Goal: Task Accomplishment & Management: Manage account settings

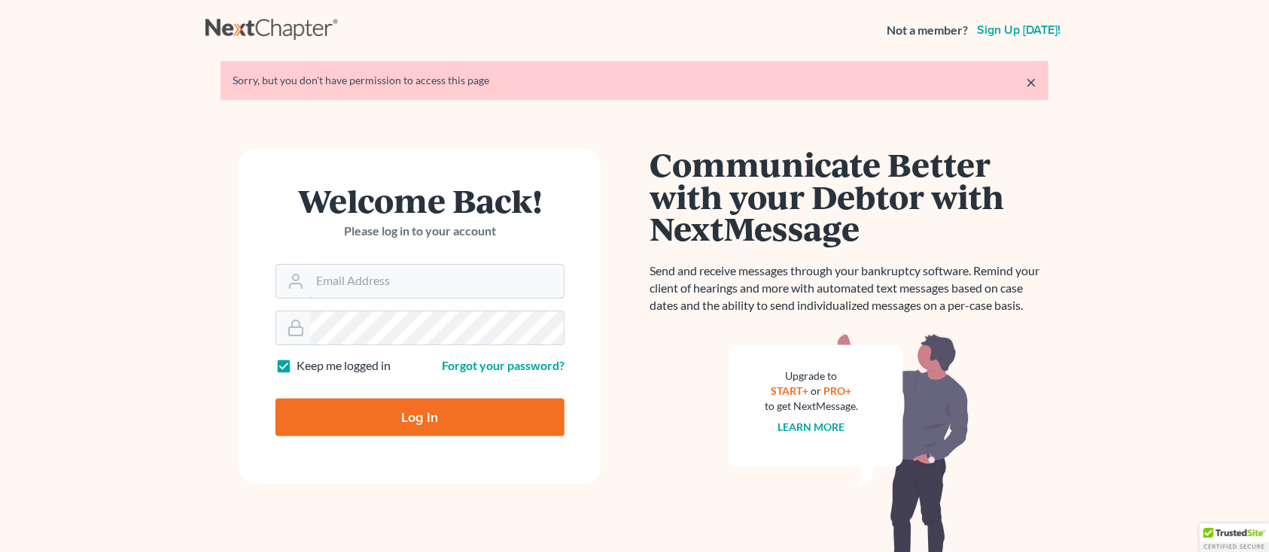
type input "[PERSON_NAME][EMAIL_ADDRESS][DOMAIN_NAME]"
click at [284, 409] on input "Log In" at bounding box center [419, 418] width 289 height 38
type input "Thinking..."
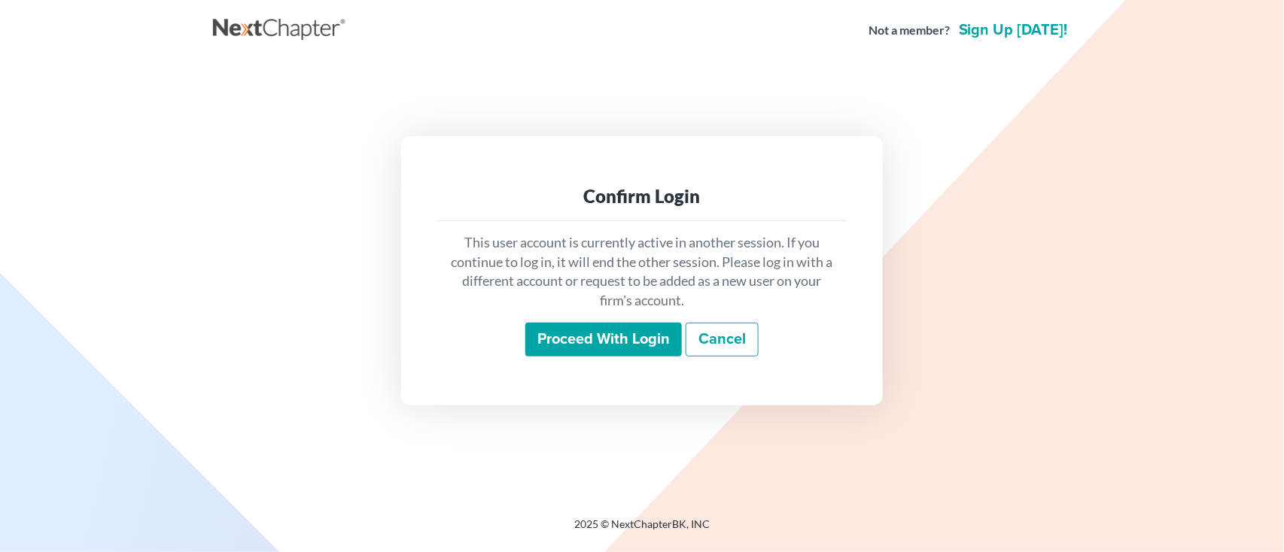
click at [537, 348] on input "Proceed with login" at bounding box center [603, 340] width 157 height 35
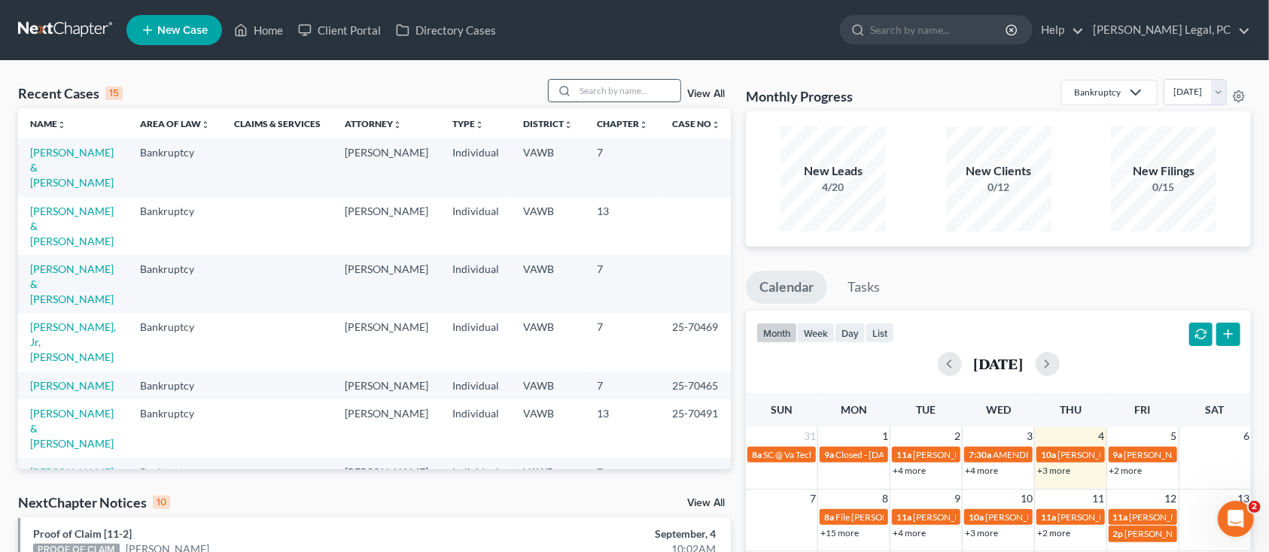
click at [618, 99] on input "search" at bounding box center [627, 91] width 105 height 22
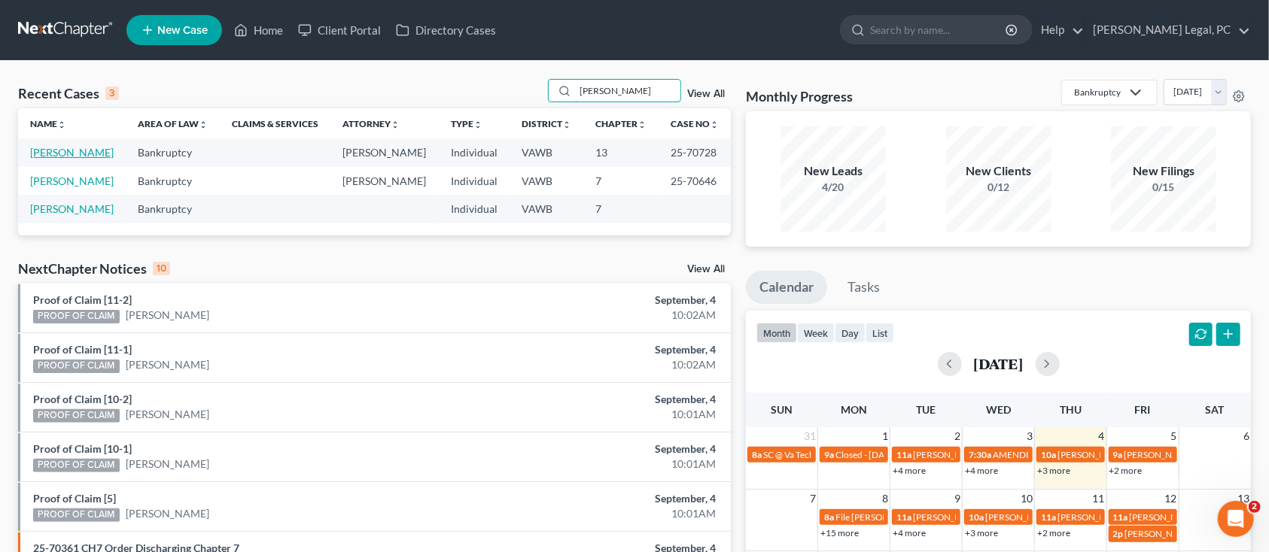
type input "dalton"
click at [50, 146] on link "Dalton, Misty" at bounding box center [72, 152] width 84 height 13
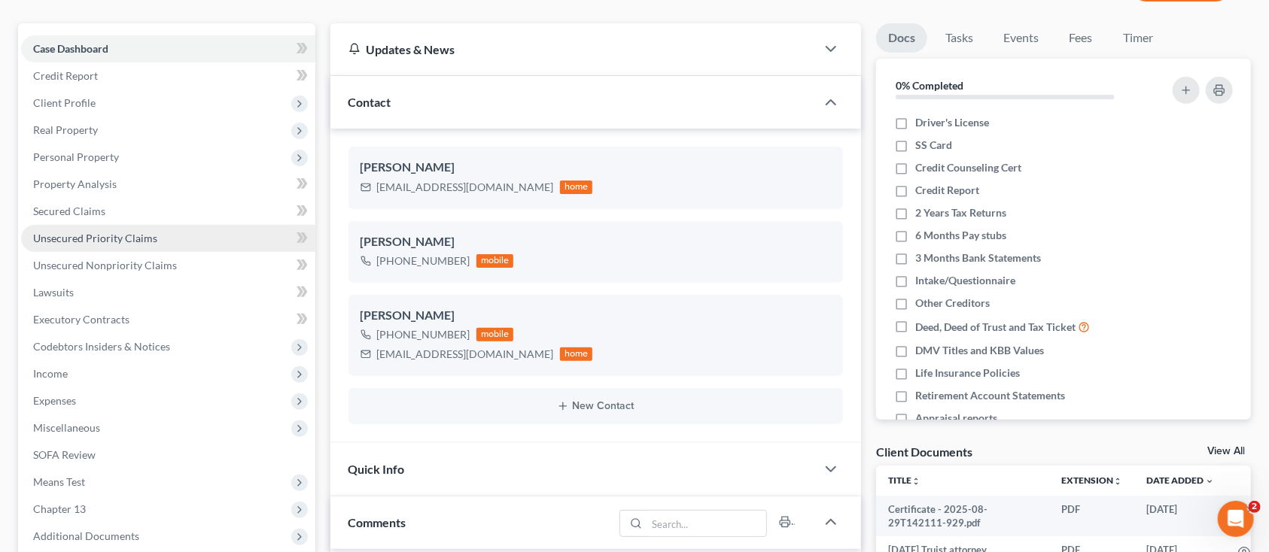
scroll to position [200, 0]
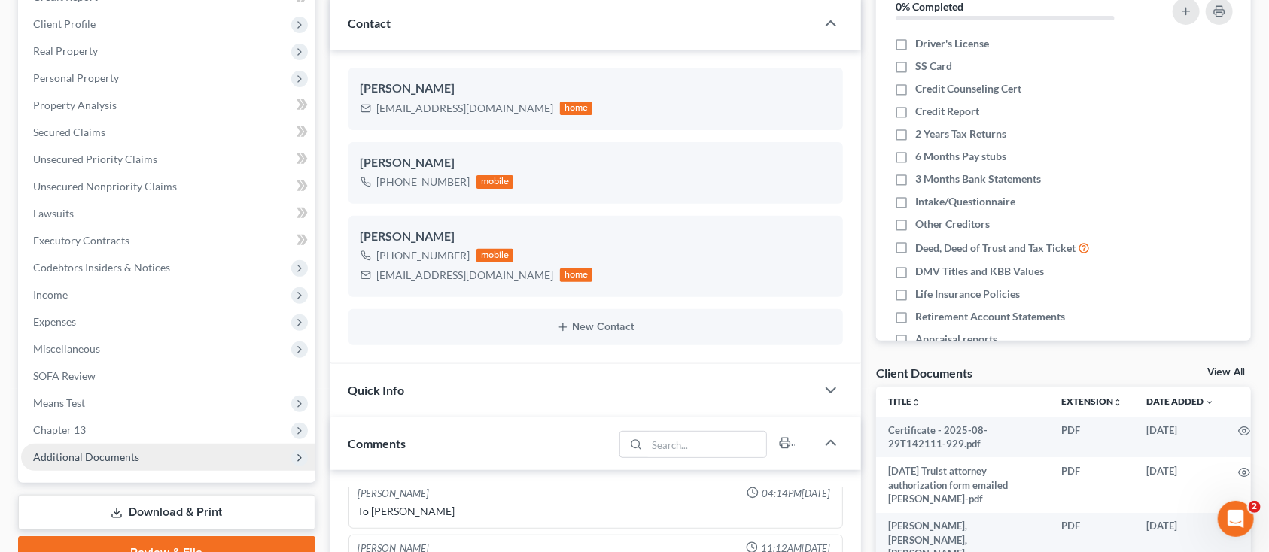
click at [108, 458] on span "Additional Documents" at bounding box center [86, 457] width 106 height 13
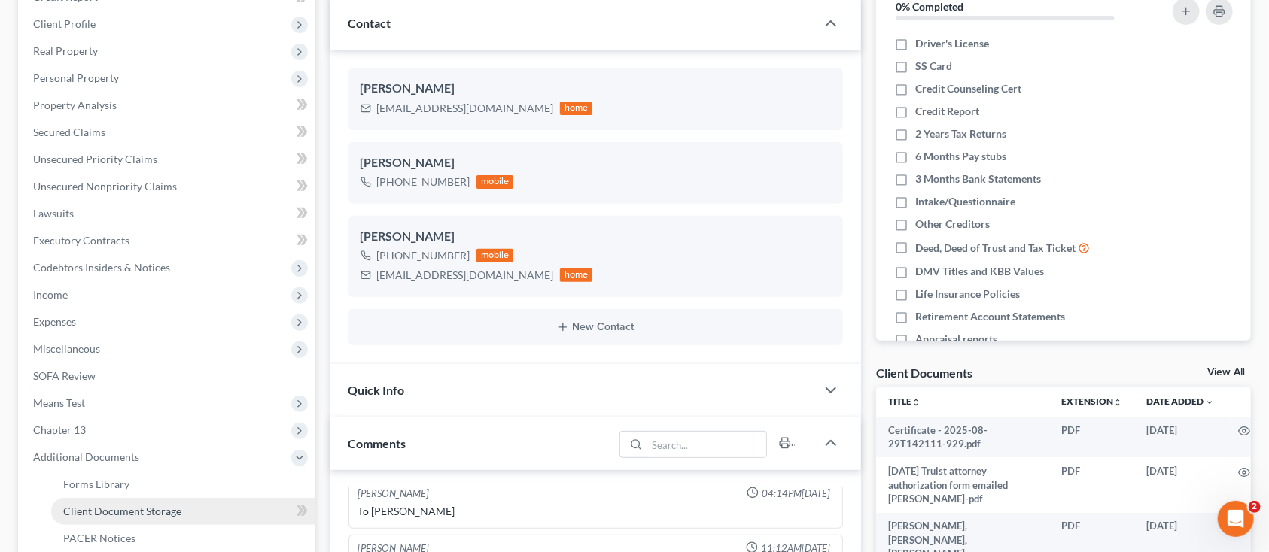
click at [115, 506] on span "Client Document Storage" at bounding box center [122, 511] width 118 height 13
select select "0"
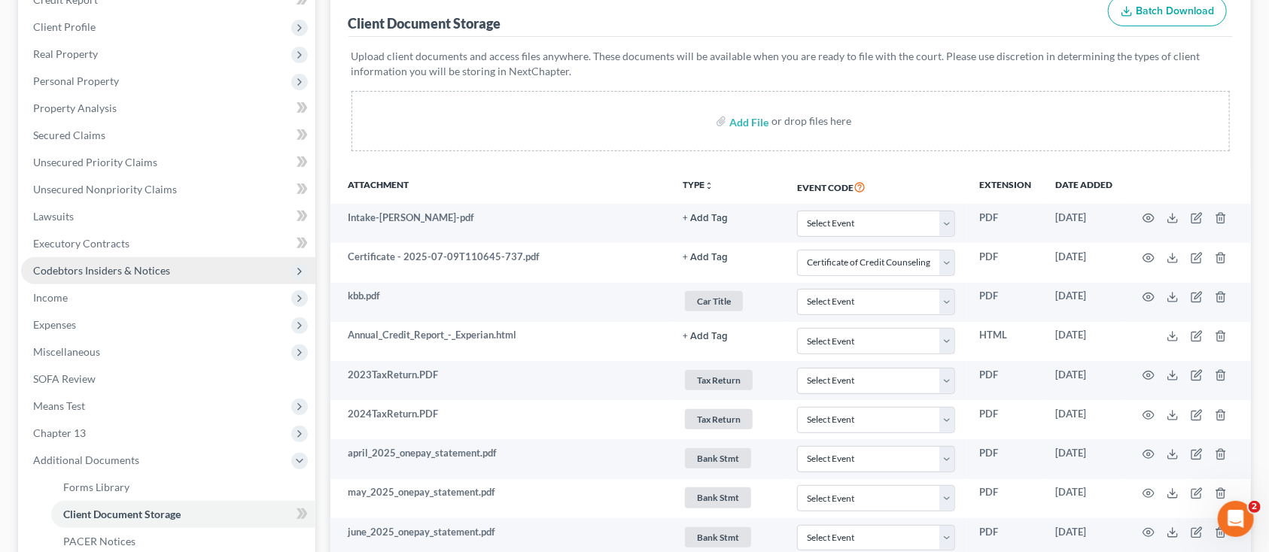
scroll to position [200, 0]
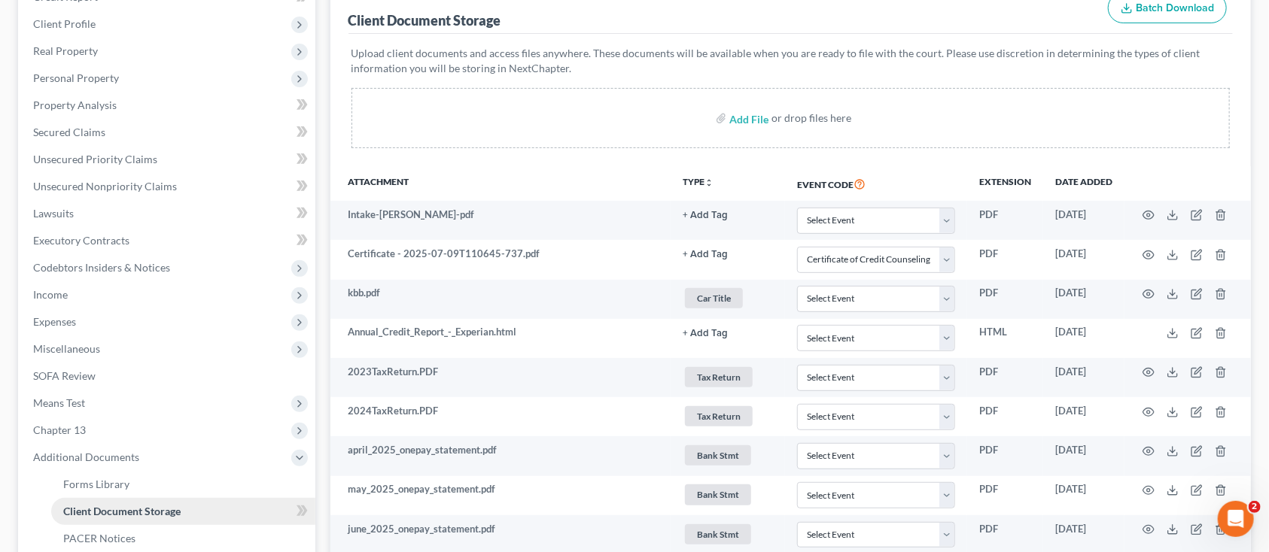
click at [109, 507] on span "Client Document Storage" at bounding box center [121, 511] width 117 height 13
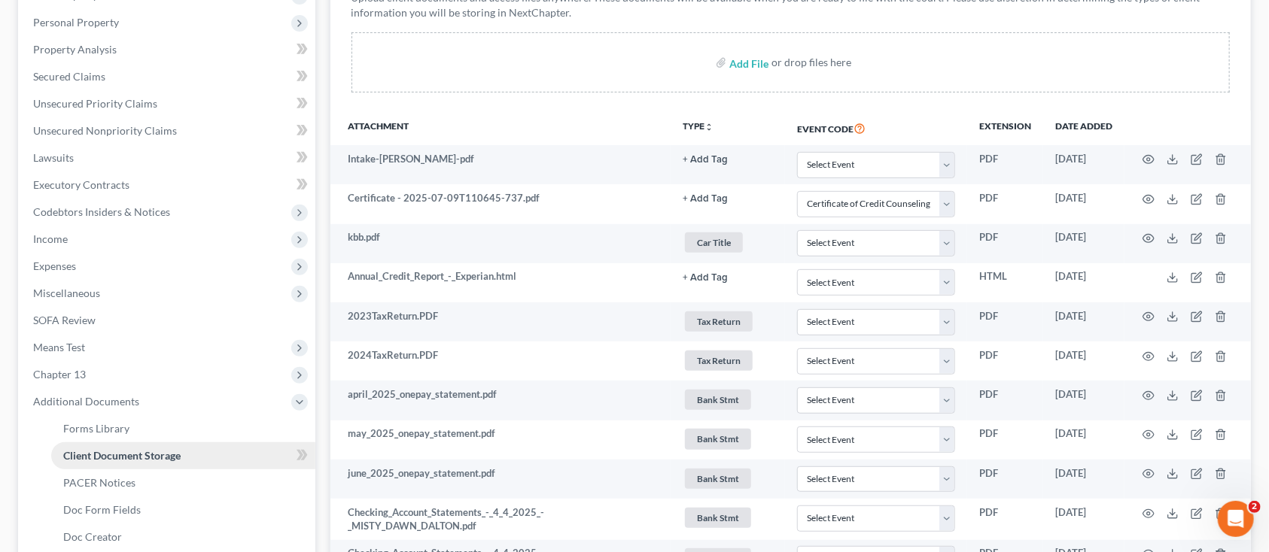
scroll to position [301, 0]
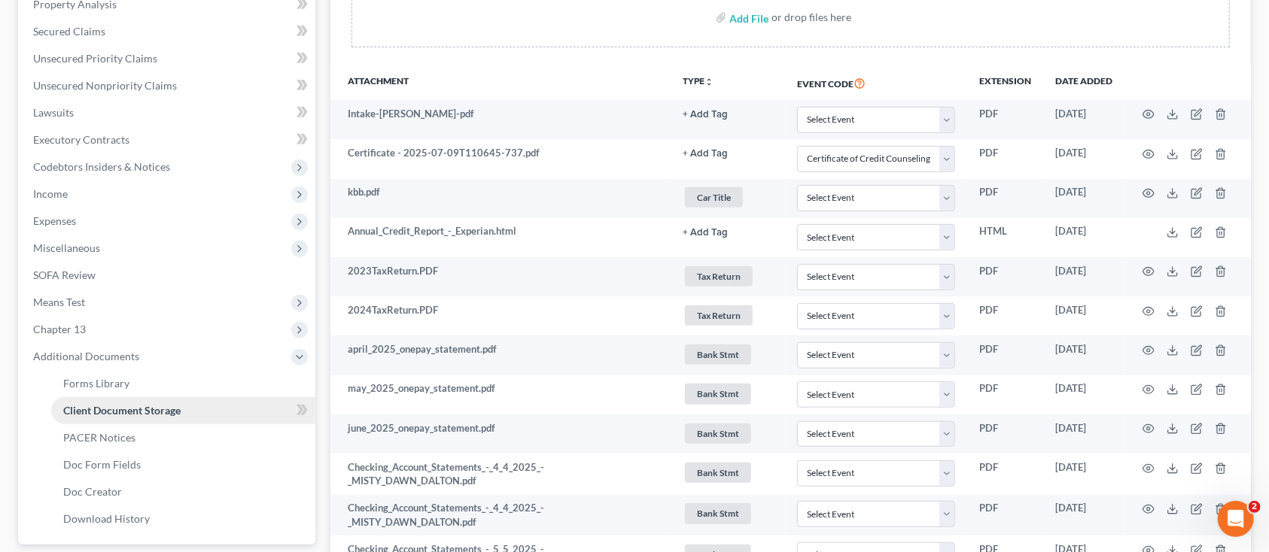
click at [245, 403] on link "Client Document Storage" at bounding box center [183, 410] width 264 height 27
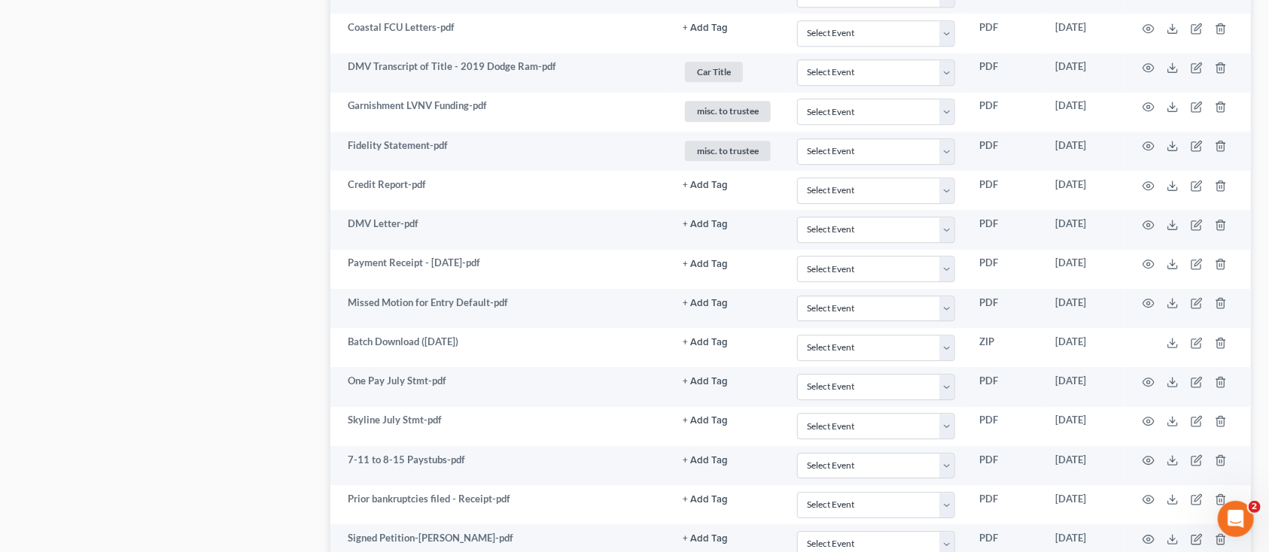
scroll to position [2007, 0]
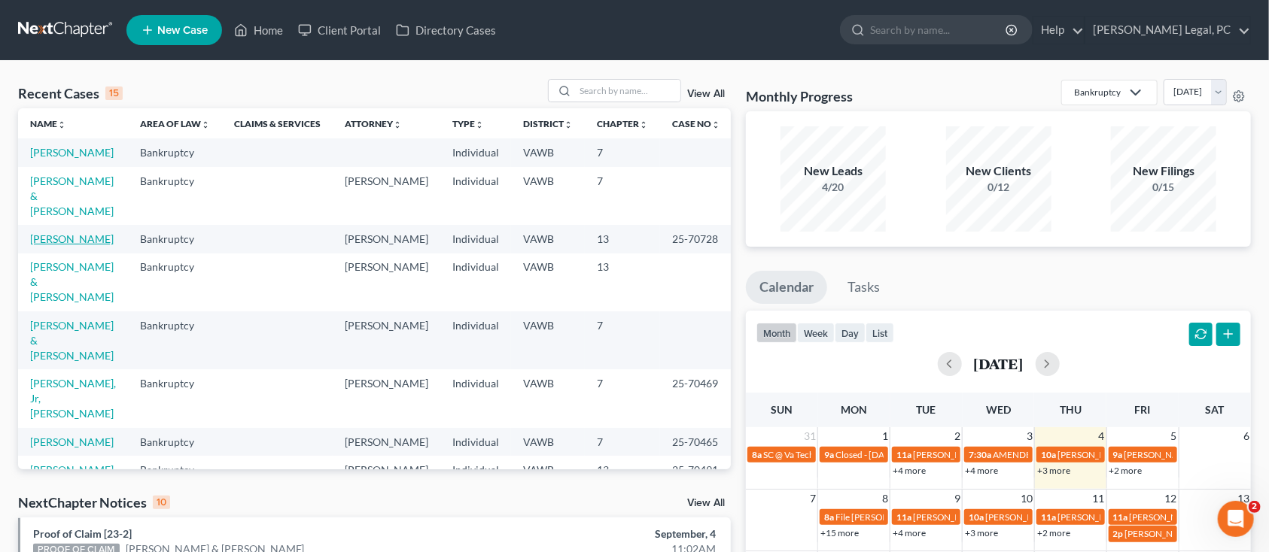
click at [52, 233] on link "Dalton, Misty" at bounding box center [72, 239] width 84 height 13
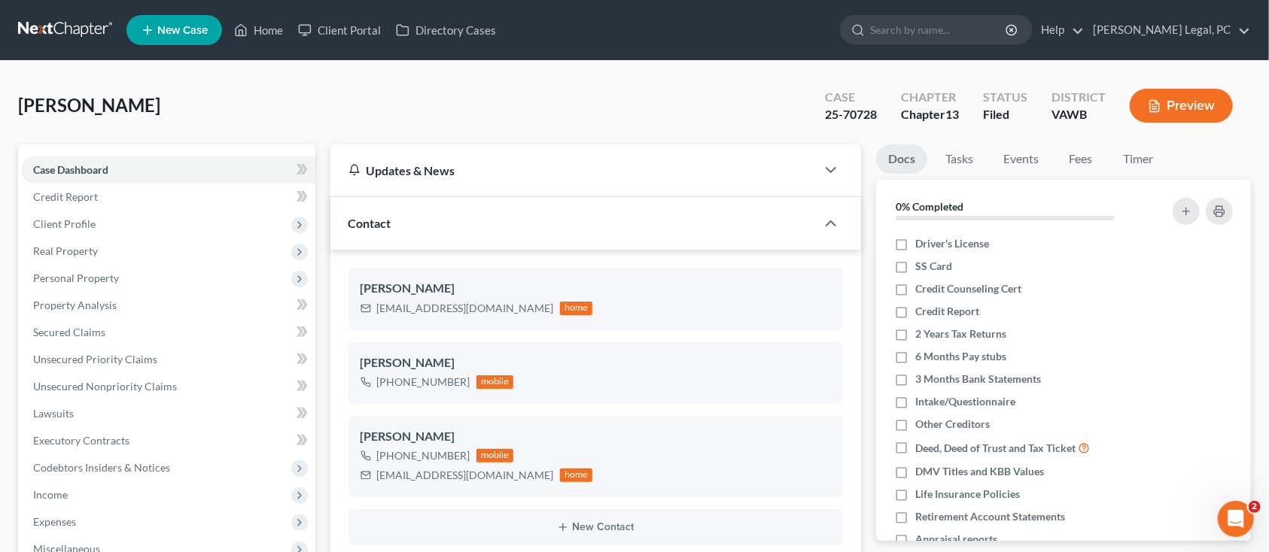
scroll to position [571, 0]
